Goal: Task Accomplishment & Management: Complete application form

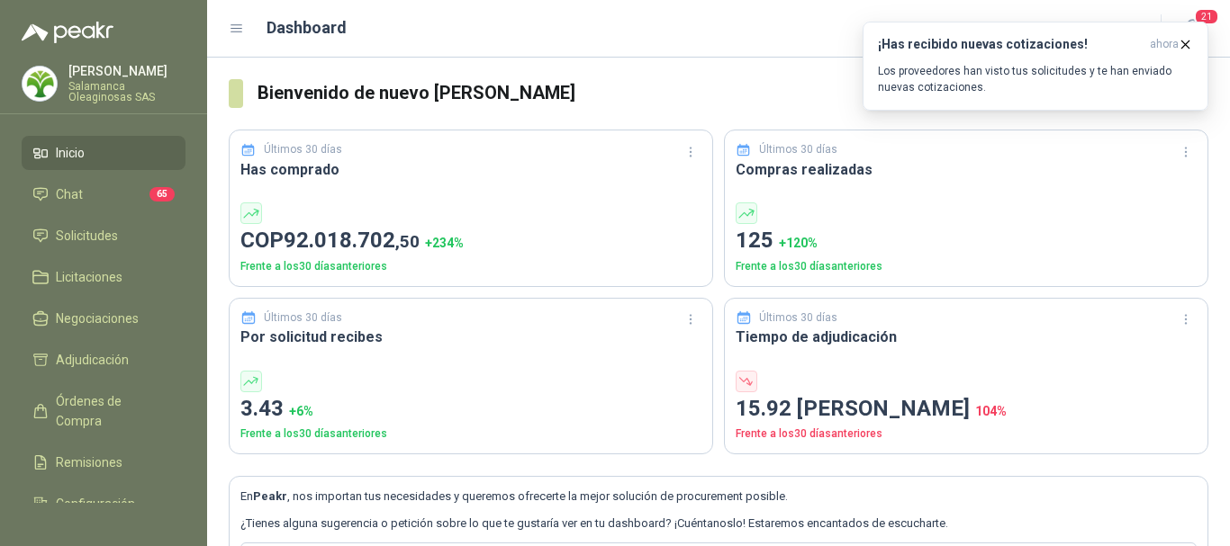
click at [109, 83] on p "Salamanca Oleaginosas SAS" at bounding box center [126, 92] width 117 height 22
click at [465, 18] on div "Dashboard" at bounding box center [684, 27] width 910 height 25
click at [86, 236] on span "Solicitudes" at bounding box center [87, 236] width 62 height 20
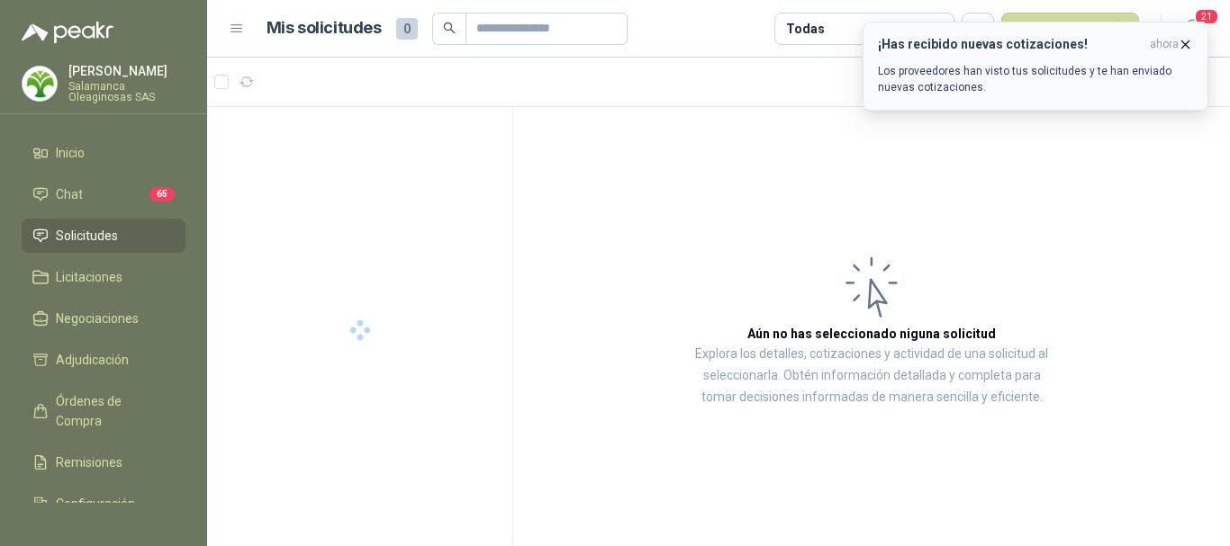
click at [1185, 46] on icon "button" at bounding box center [1184, 44] width 15 height 15
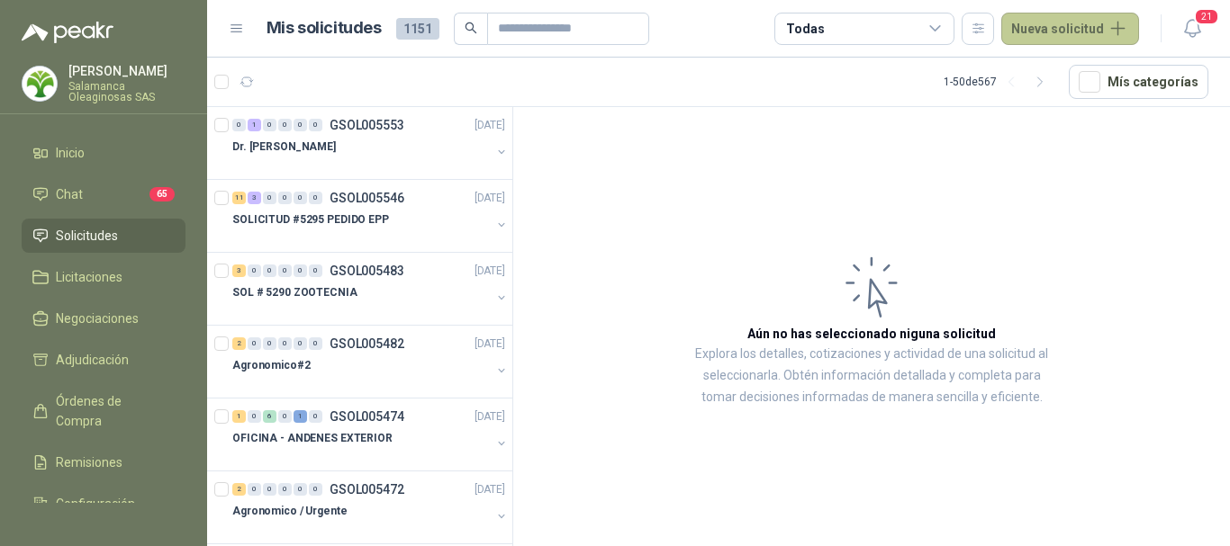
click at [1092, 26] on button "Nueva solicitud" at bounding box center [1070, 29] width 138 height 32
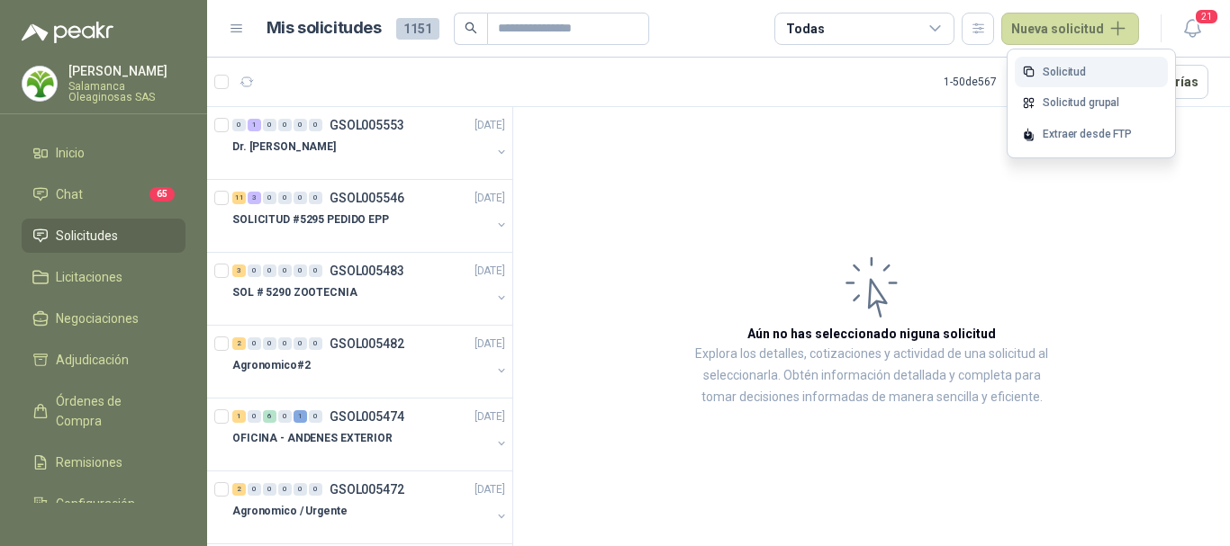
click at [1059, 67] on link "Solicitud" at bounding box center [1091, 73] width 153 height 32
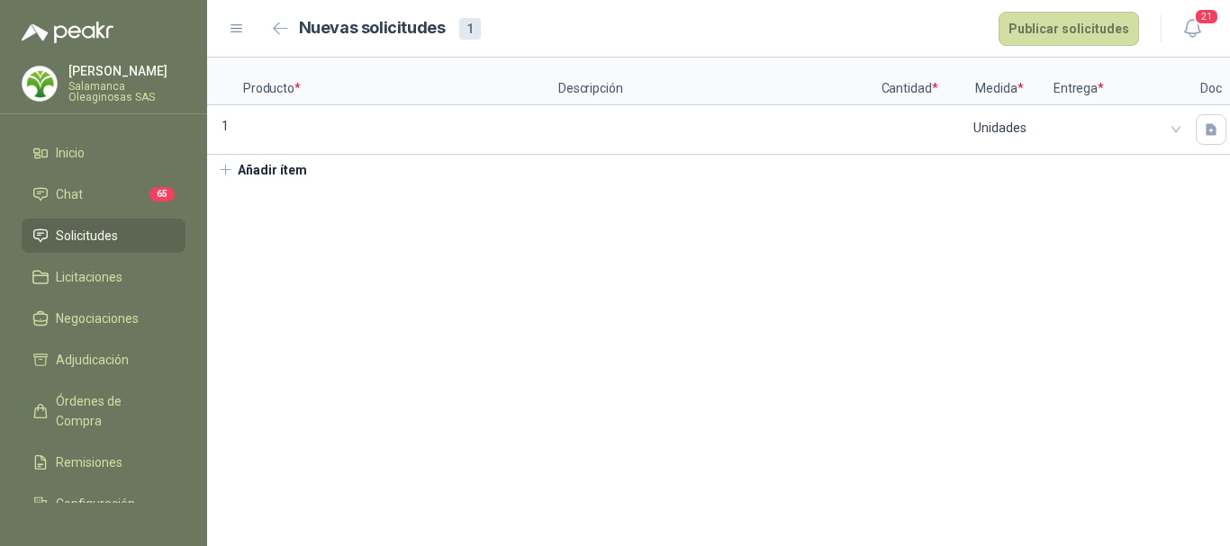
click at [295, 185] on button "Añadir ítem" at bounding box center [262, 170] width 111 height 31
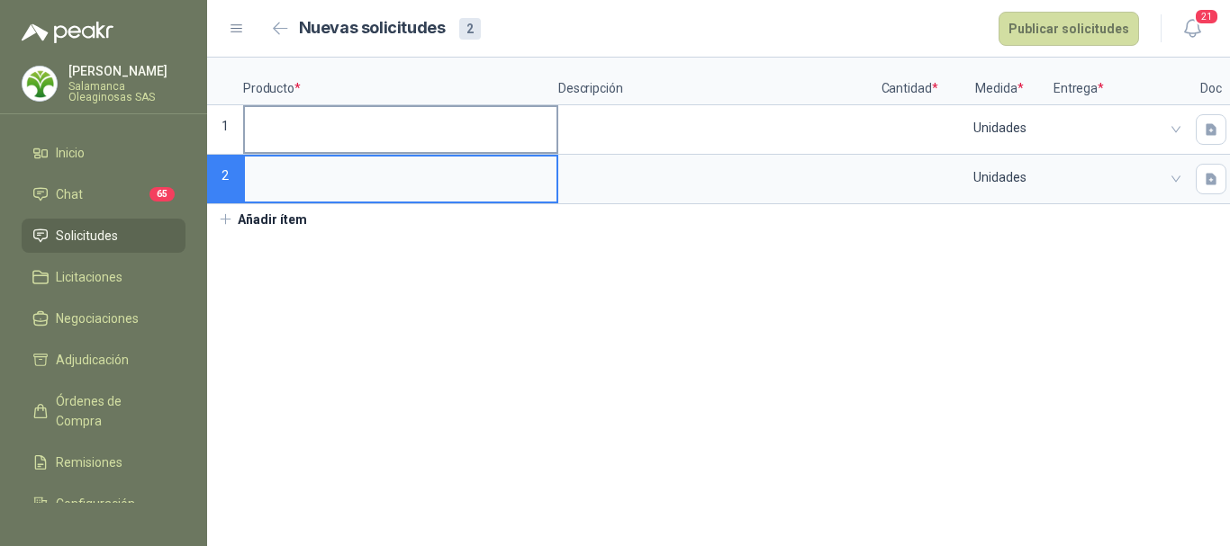
click at [311, 126] on input at bounding box center [400, 124] width 311 height 35
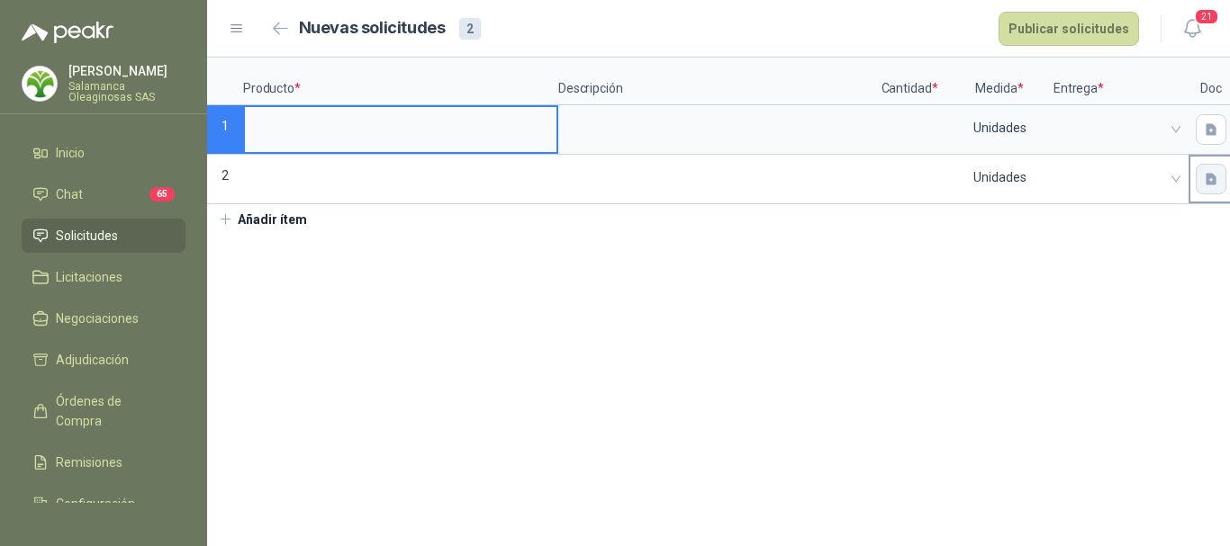
click at [1212, 180] on icon "button" at bounding box center [1211, 179] width 15 height 15
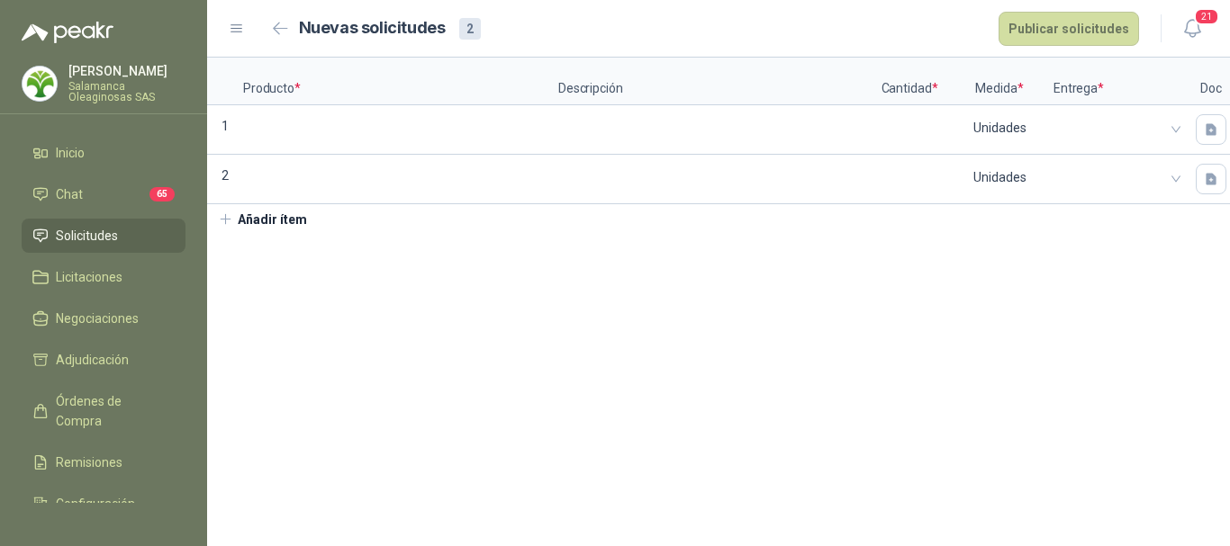
drag, startPoint x: 955, startPoint y: 266, endPoint x: 979, endPoint y: 223, distance: 48.4
click at [953, 266] on section "Producto * Descripción Cantidad * Medida * Entrega * Doc 1 Unidades 2 Unidades …" at bounding box center [718, 302] width 1023 height 489
click at [1206, 179] on icon "button" at bounding box center [1210, 179] width 11 height 12
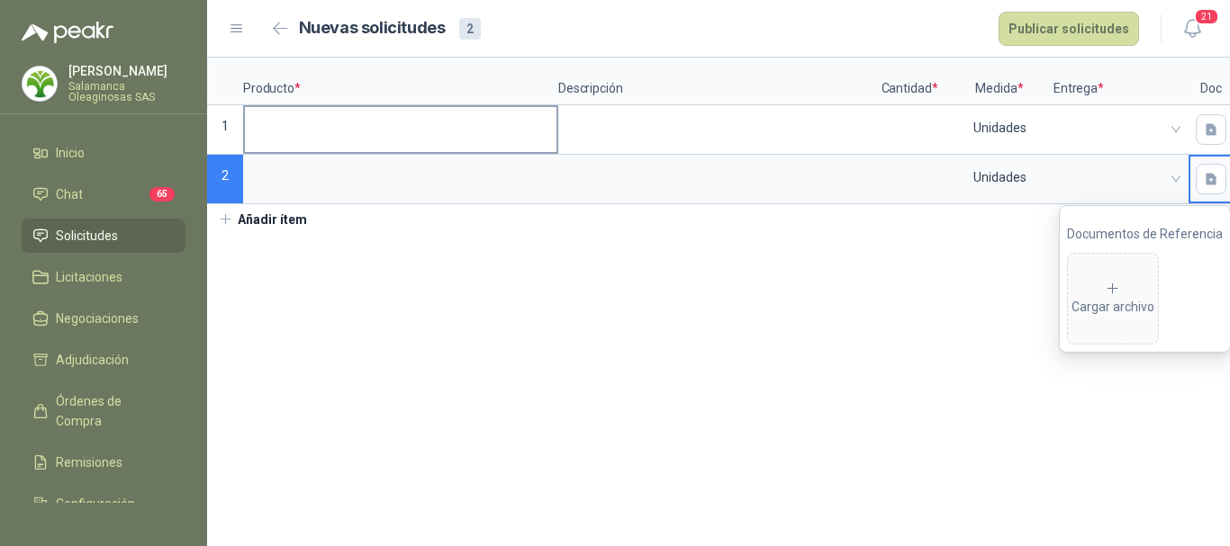
click at [376, 136] on input at bounding box center [400, 124] width 311 height 35
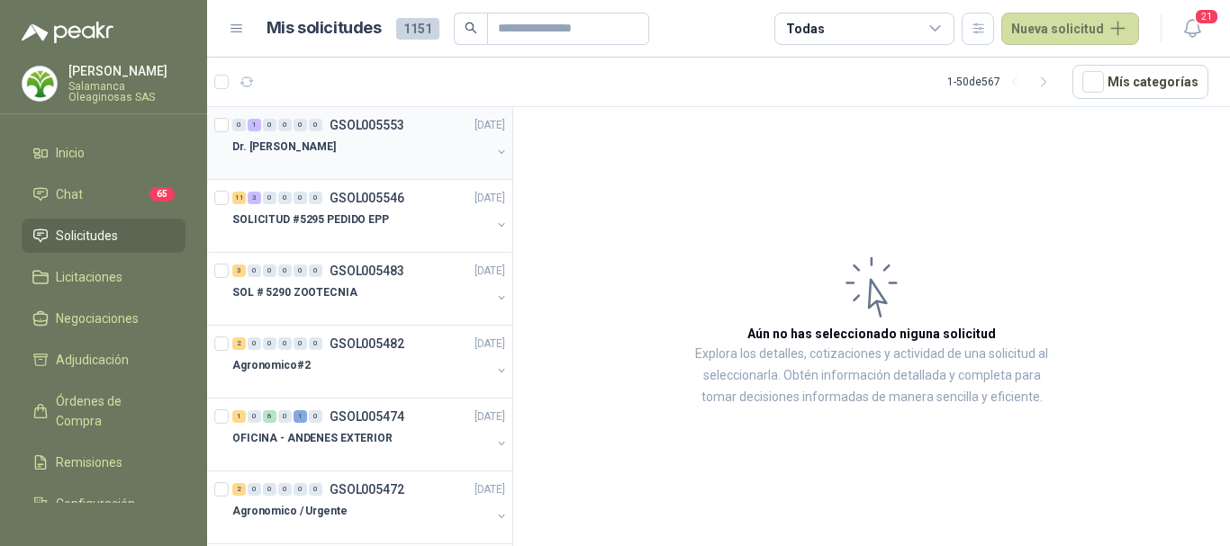
click at [347, 158] on div at bounding box center [361, 165] width 258 height 14
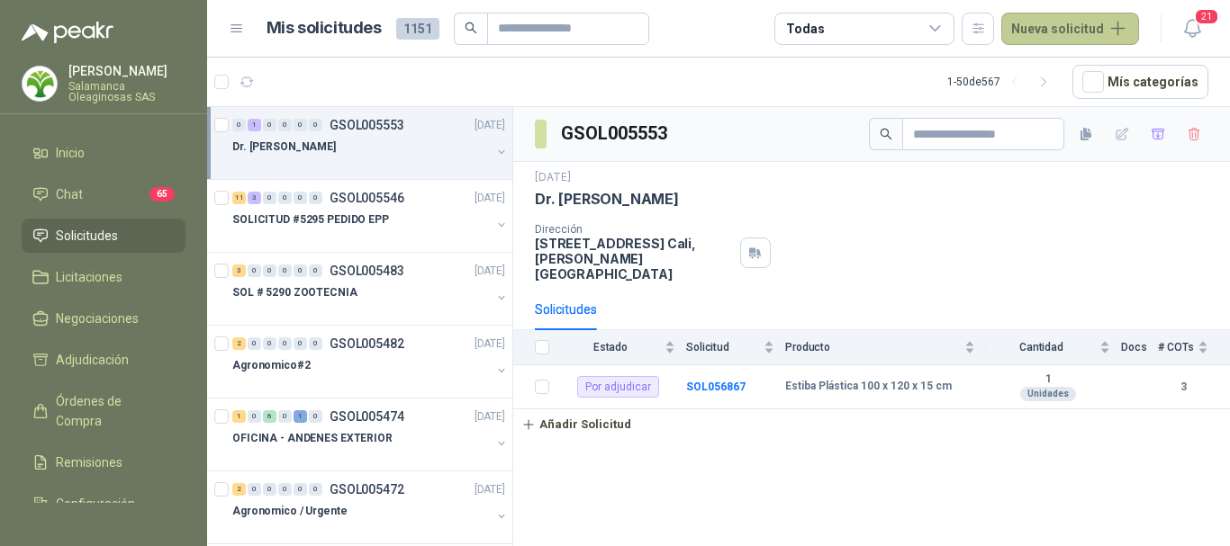
click at [1097, 25] on button "Nueva solicitud" at bounding box center [1070, 29] width 138 height 32
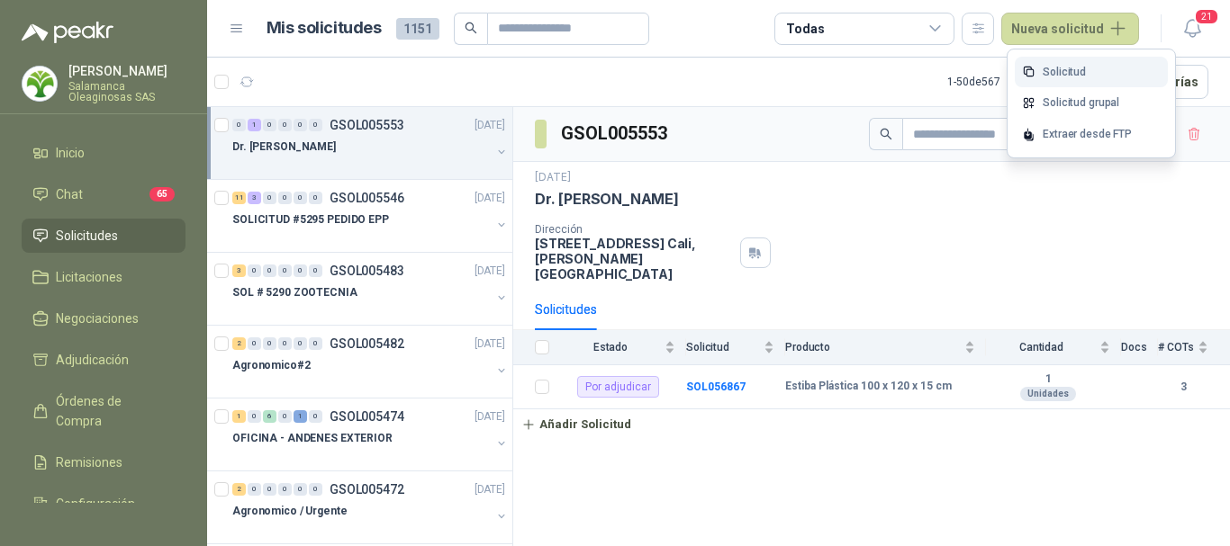
click at [1076, 68] on link "Solicitud" at bounding box center [1091, 73] width 153 height 32
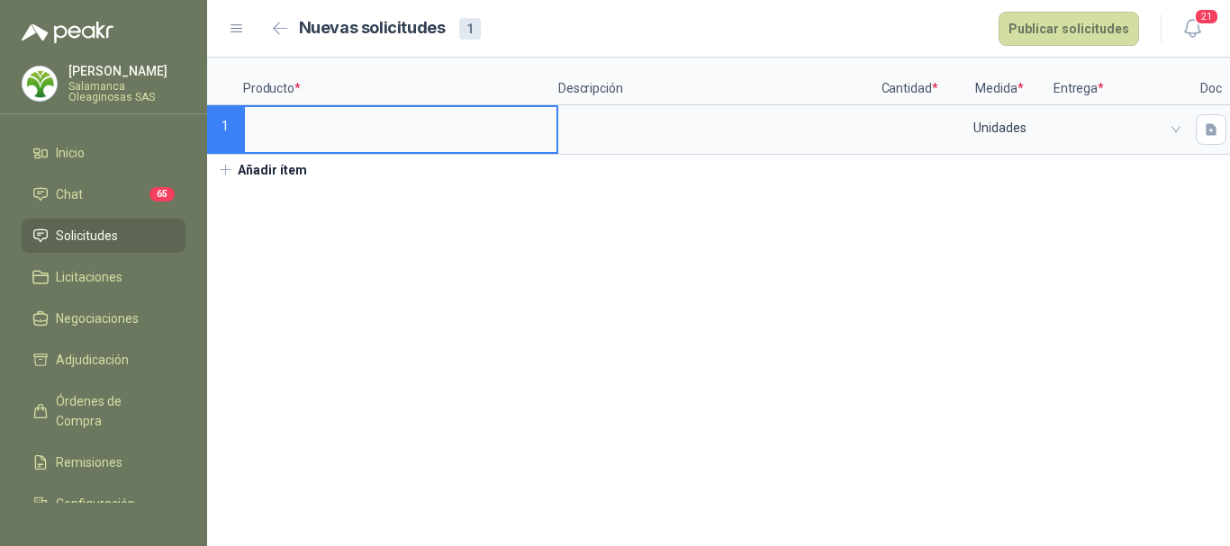
click at [416, 131] on input at bounding box center [400, 124] width 311 height 35
type input "*"
click at [371, 124] on input "**********" at bounding box center [400, 124] width 311 height 35
type input "**********"
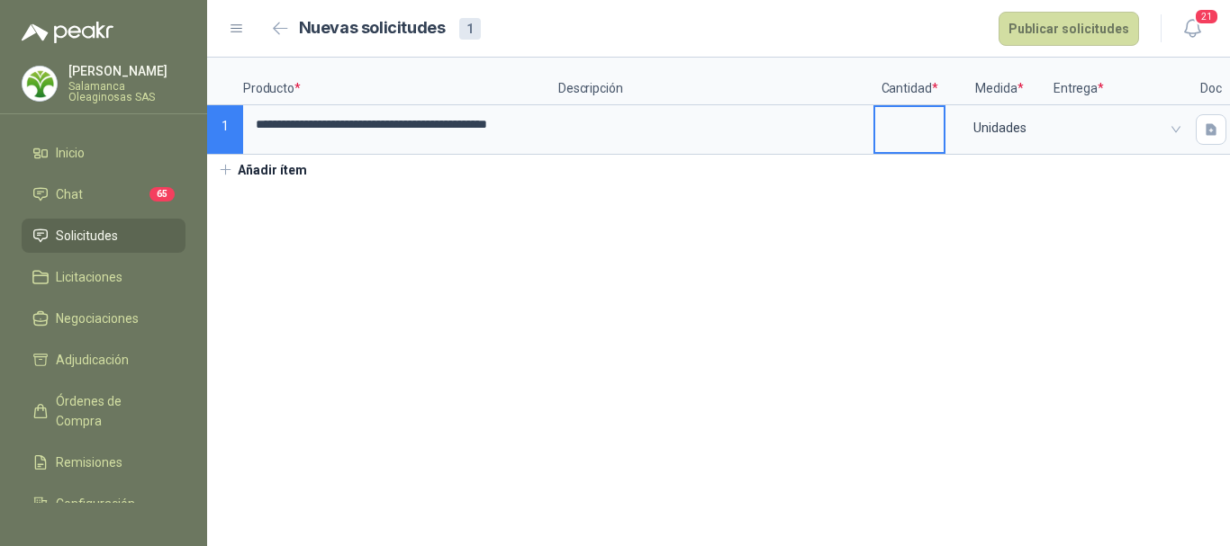
click at [914, 115] on input at bounding box center [909, 124] width 68 height 35
type input "*"
click at [1011, 253] on section "**********" at bounding box center [718, 302] width 1023 height 489
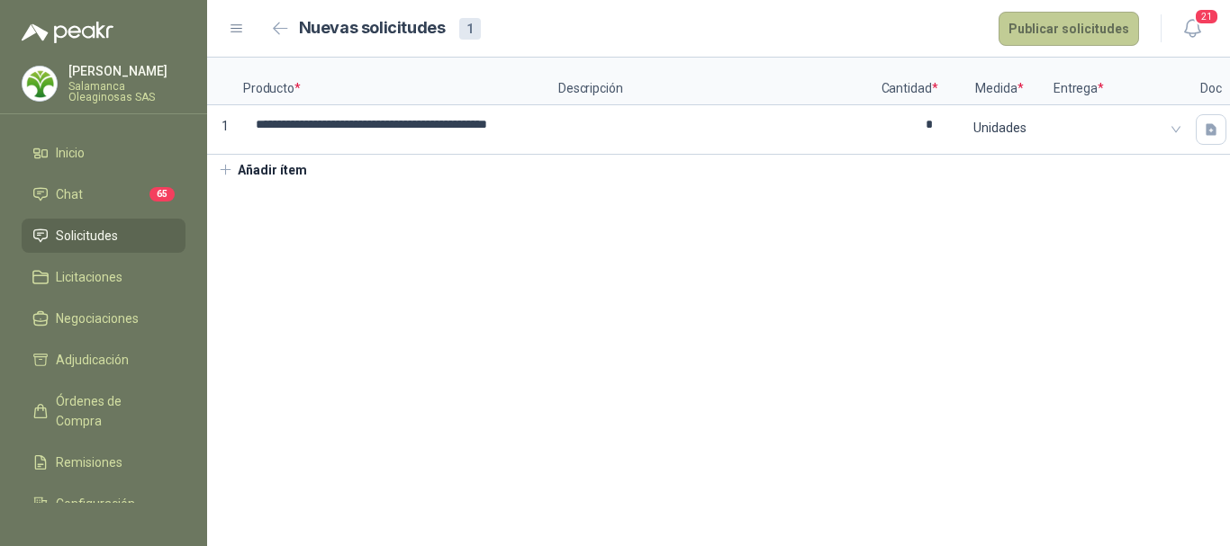
click at [1069, 34] on button "Publicar solicitudes" at bounding box center [1068, 29] width 140 height 34
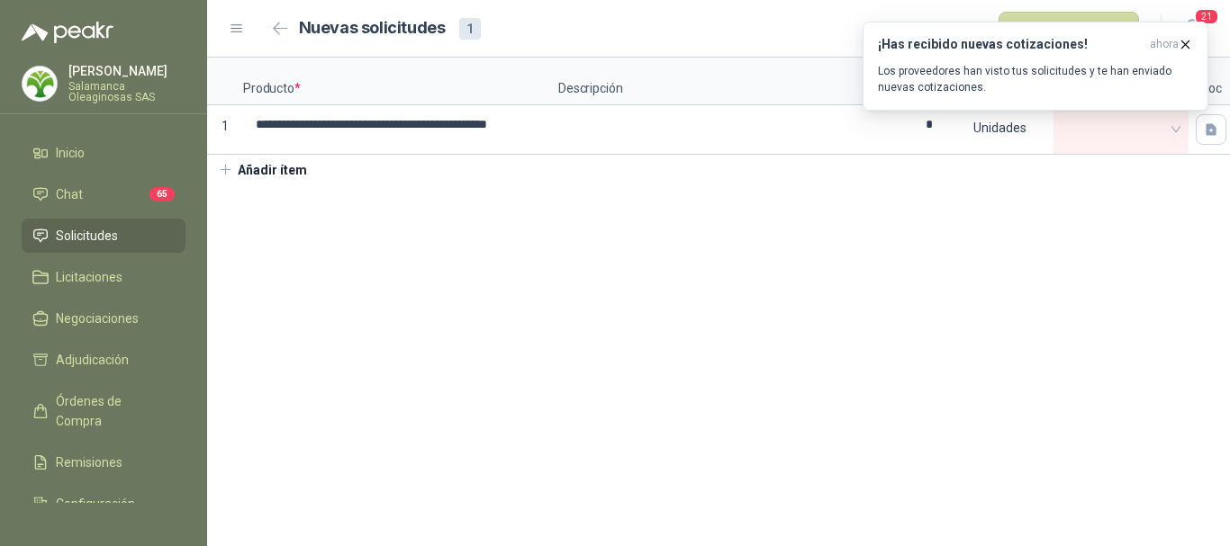
click at [915, 230] on section "**********" at bounding box center [718, 302] width 1023 height 489
click at [1186, 46] on icon "button" at bounding box center [1185, 44] width 7 height 7
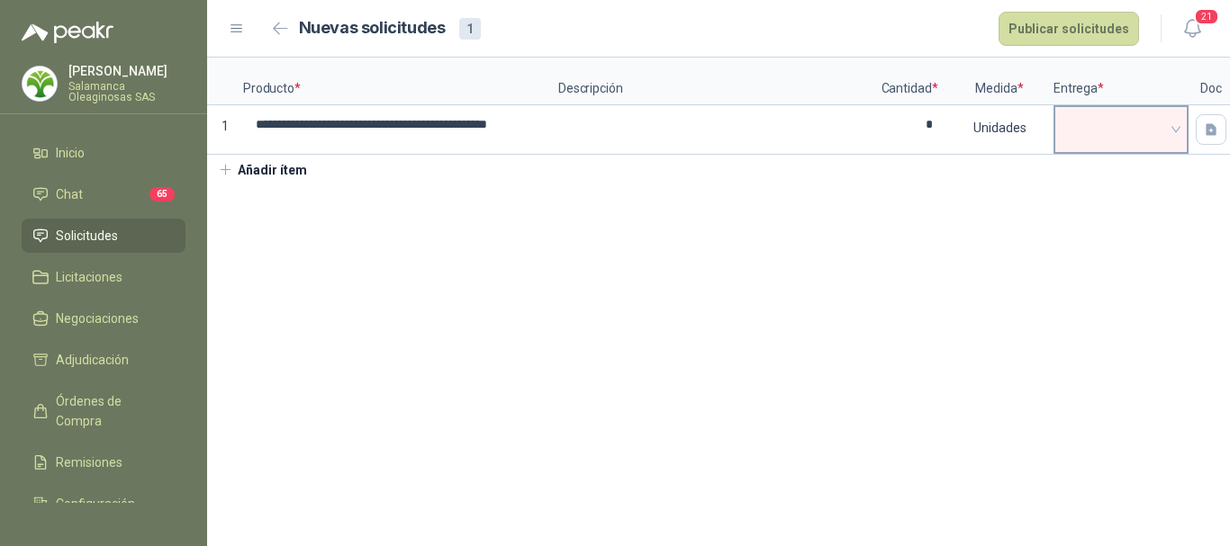
click at [1112, 116] on span at bounding box center [1121, 129] width 112 height 27
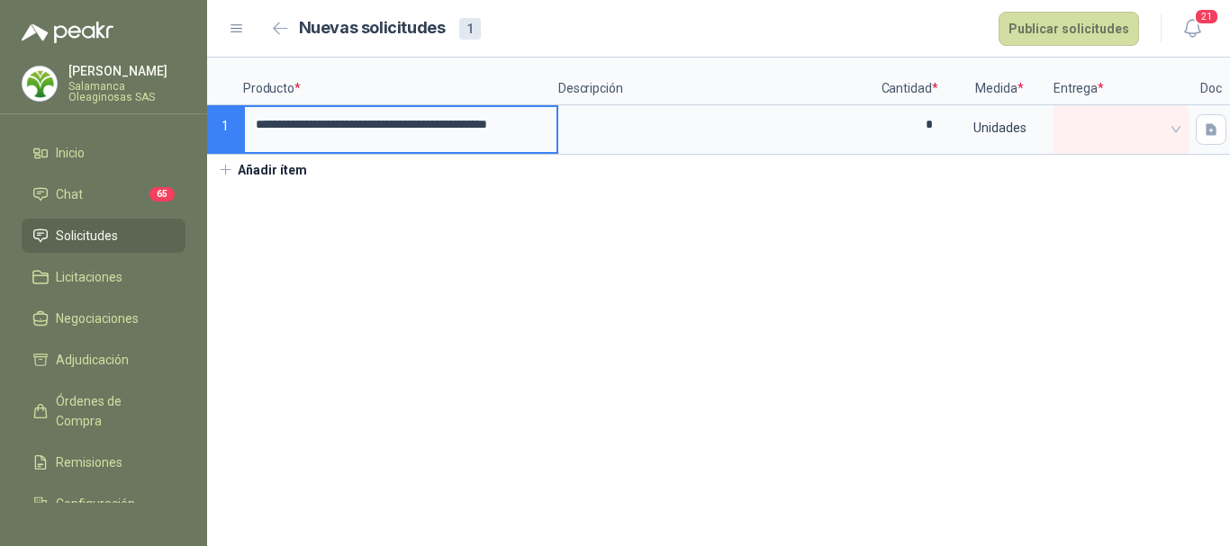
drag, startPoint x: 545, startPoint y: 131, endPoint x: 225, endPoint y: 123, distance: 319.7
click at [225, 123] on div "**********" at bounding box center [718, 106] width 1023 height 97
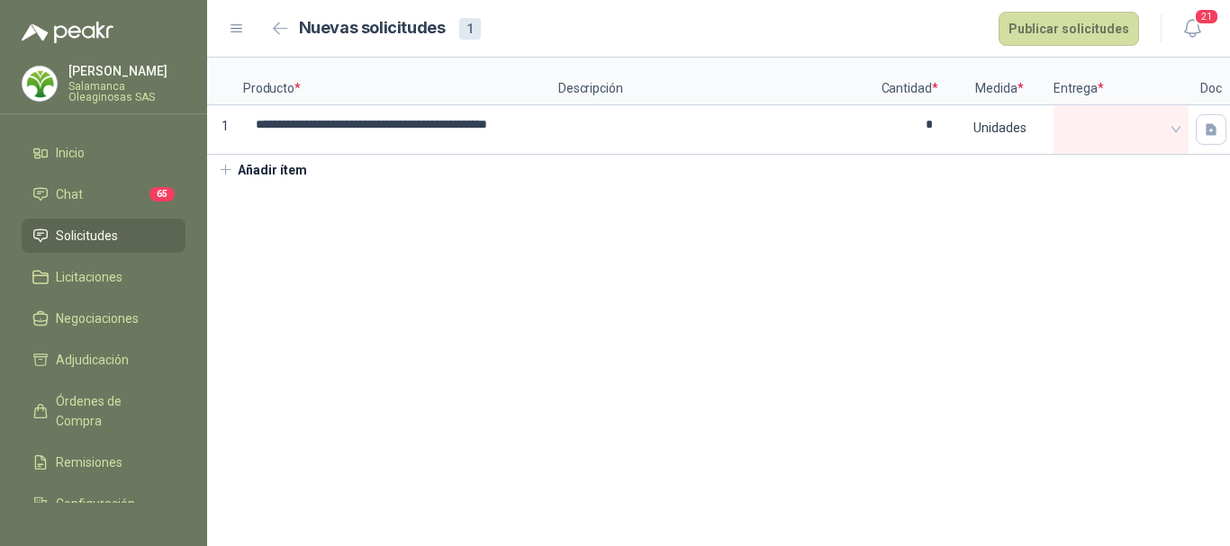
click at [654, 309] on section "**********" at bounding box center [718, 302] width 1023 height 489
click at [1133, 131] on span at bounding box center [1121, 129] width 112 height 27
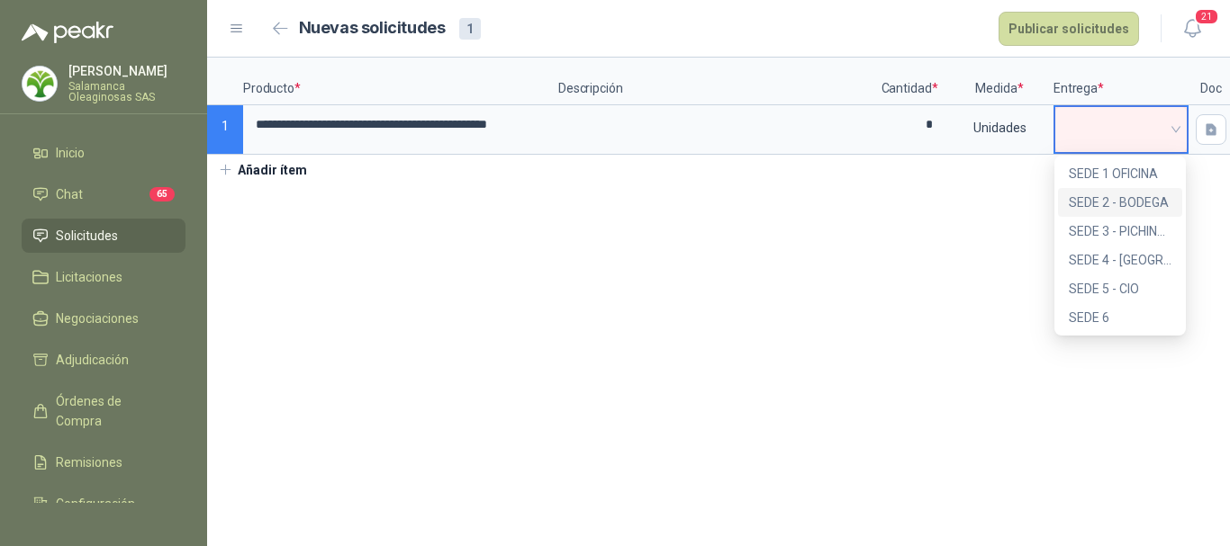
click at [1130, 203] on div "SEDE 2 - BODEGA" at bounding box center [1120, 203] width 103 height 20
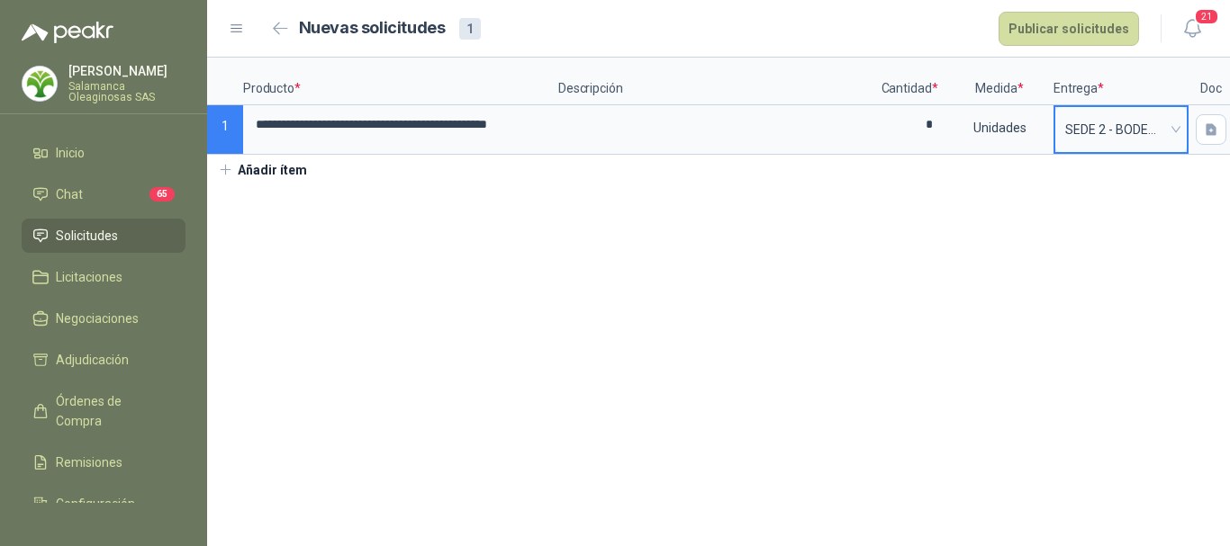
click at [1094, 138] on span "SEDE 2 - BODEGA" at bounding box center [1121, 129] width 112 height 27
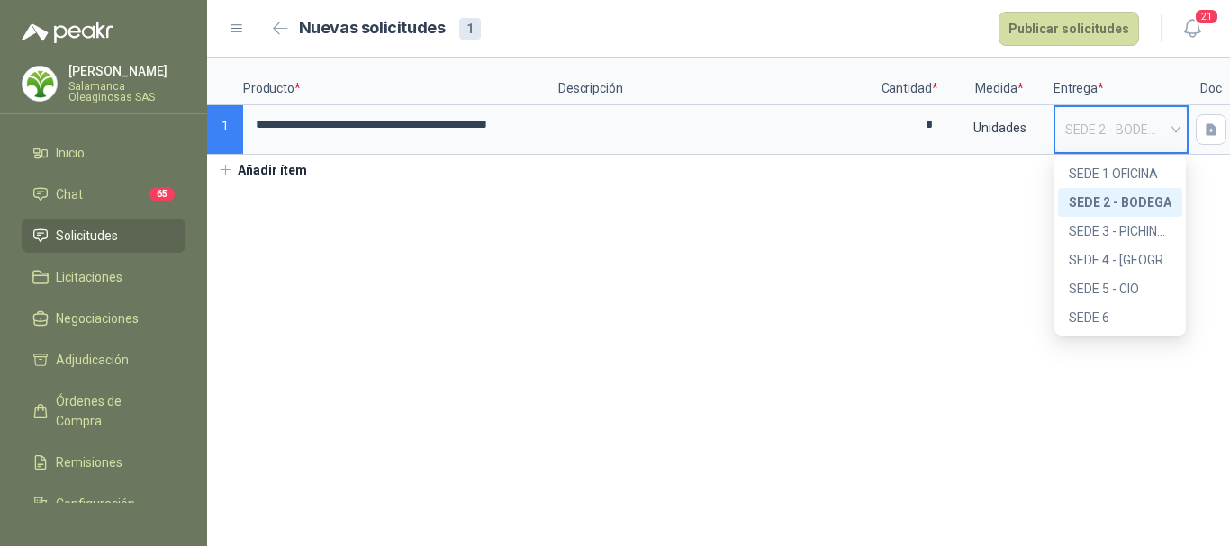
click at [1094, 196] on div "SEDE 2 - BODEGA" at bounding box center [1120, 203] width 103 height 20
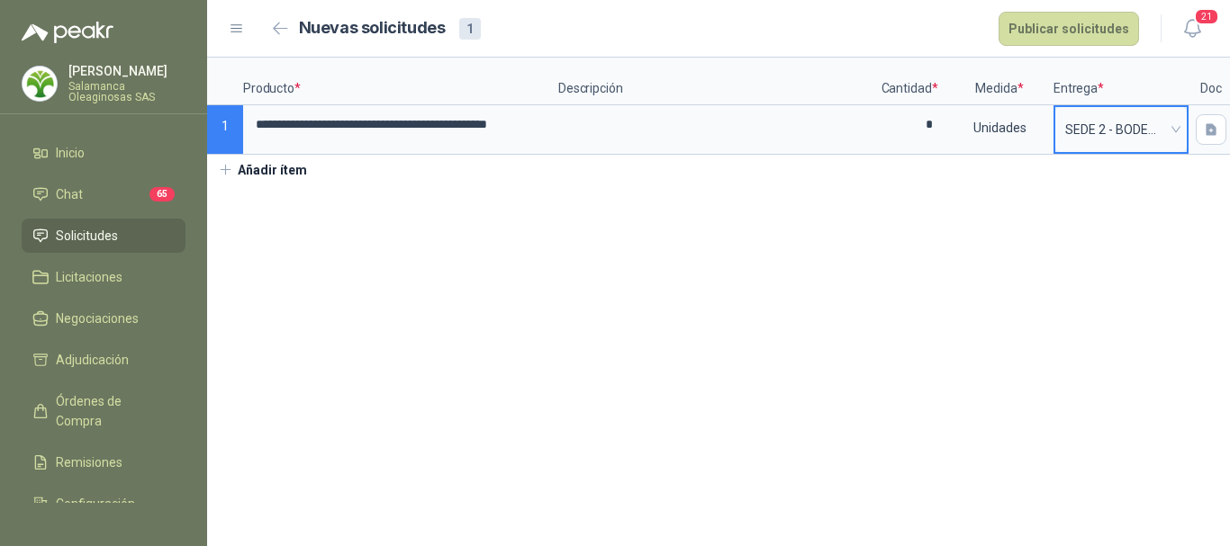
scroll to position [0, 51]
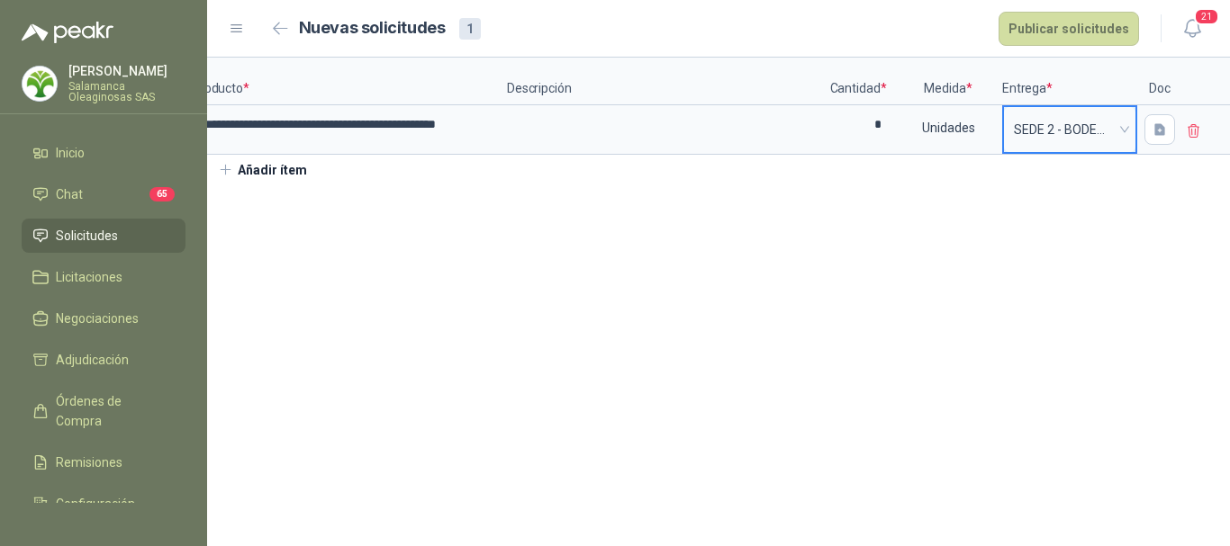
click at [1016, 140] on span "SEDE 2 - BODEGA" at bounding box center [1070, 129] width 112 height 27
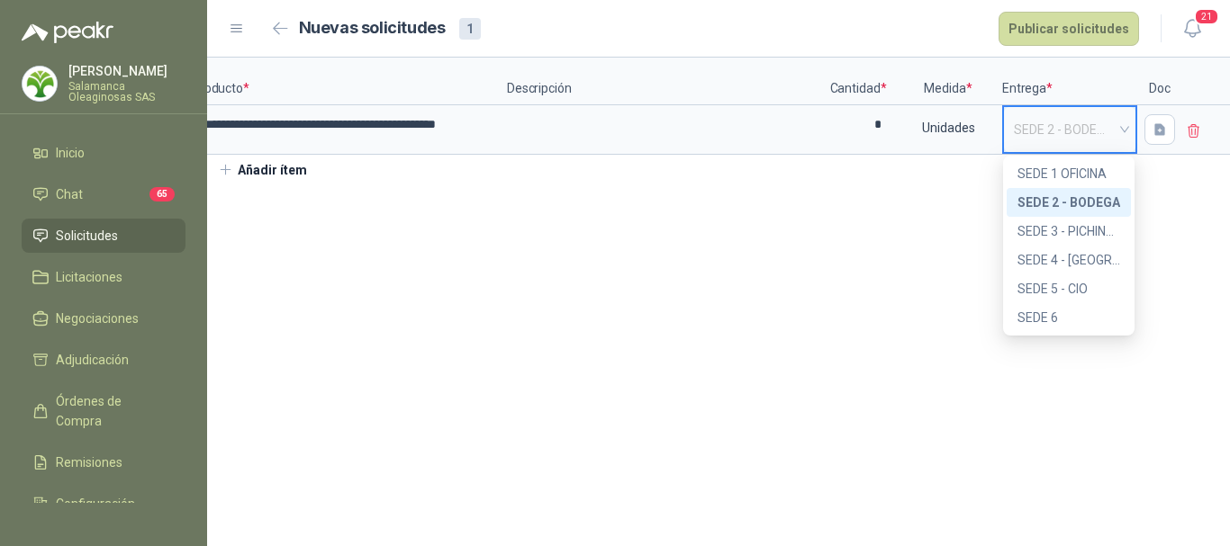
click at [1078, 209] on div "SEDE 2 - BODEGA" at bounding box center [1068, 203] width 103 height 20
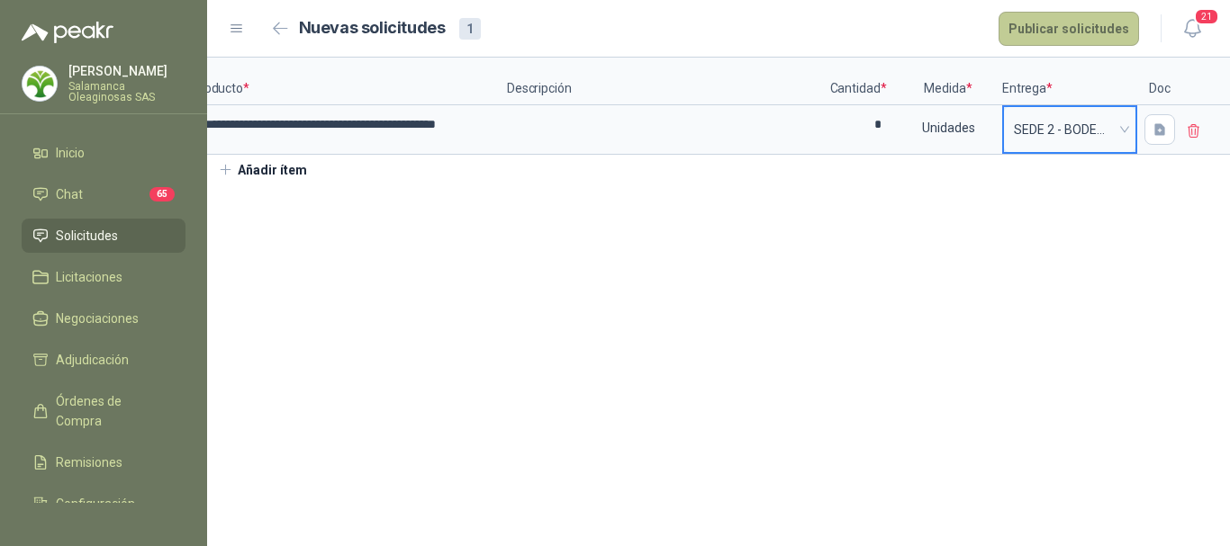
click at [1106, 31] on button "Publicar solicitudes" at bounding box center [1068, 29] width 140 height 34
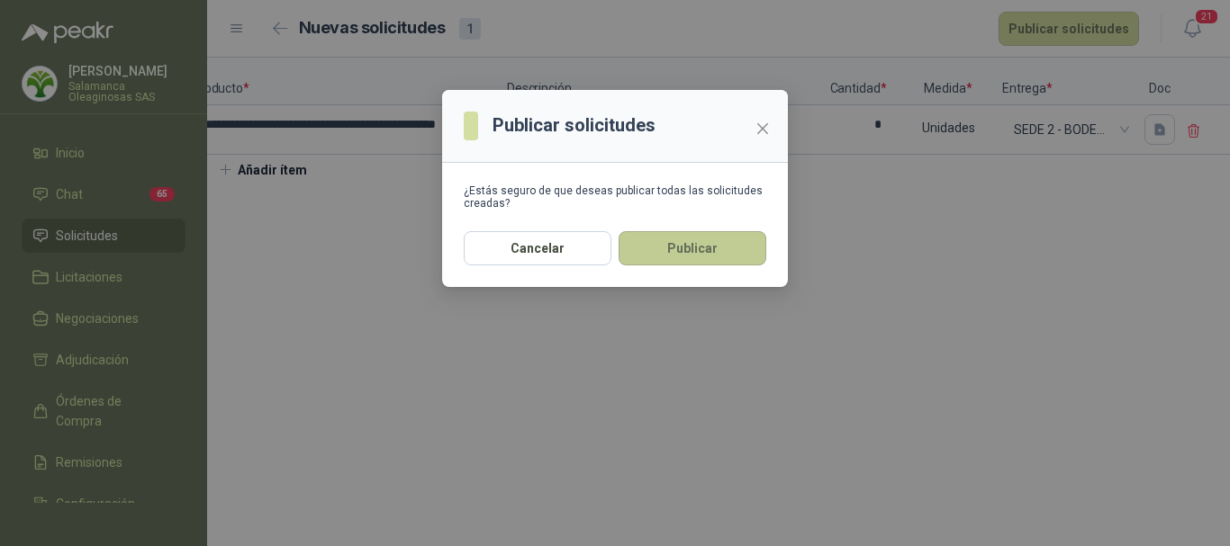
click at [720, 239] on button "Publicar" at bounding box center [692, 248] width 148 height 34
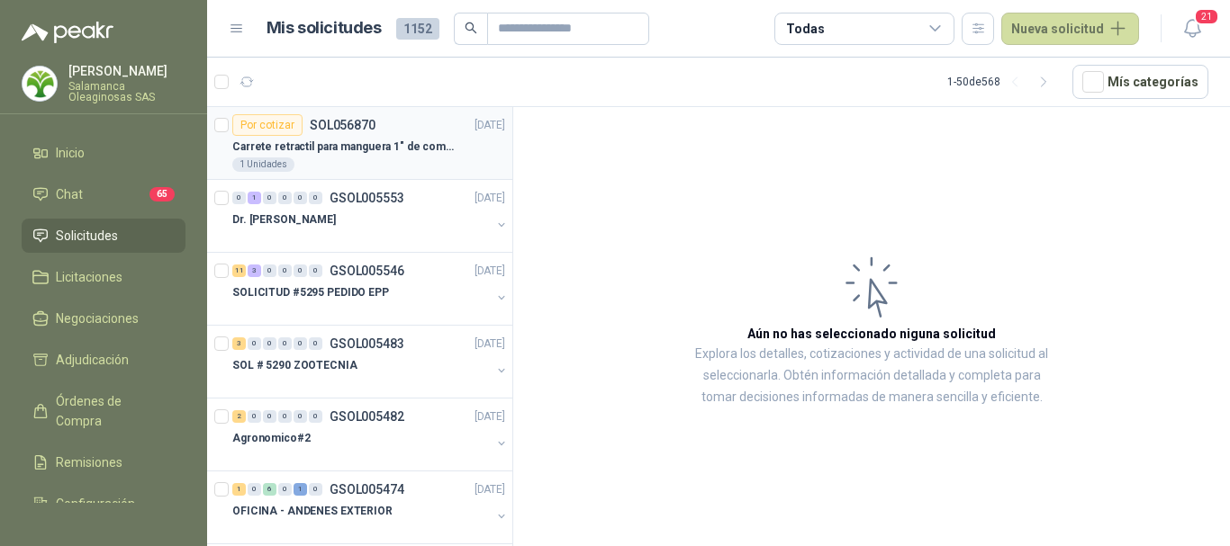
click at [400, 120] on div "Por cotizar SOL056870 [DATE]" at bounding box center [368, 125] width 273 height 22
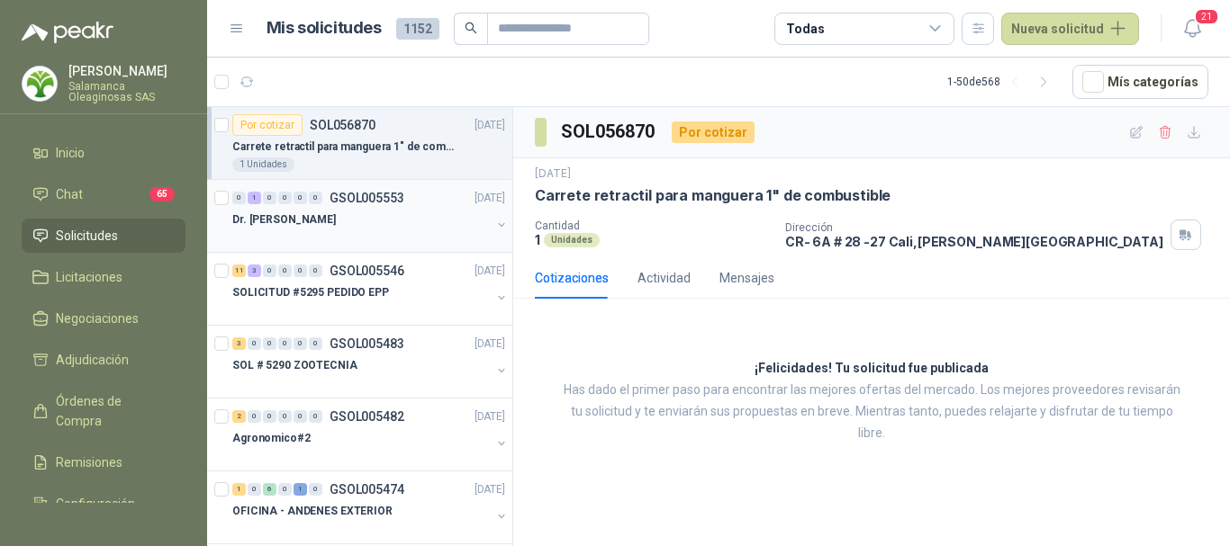
click at [386, 209] on div "Dr. [PERSON_NAME]" at bounding box center [361, 220] width 258 height 22
